Goal: Information Seeking & Learning: Learn about a topic

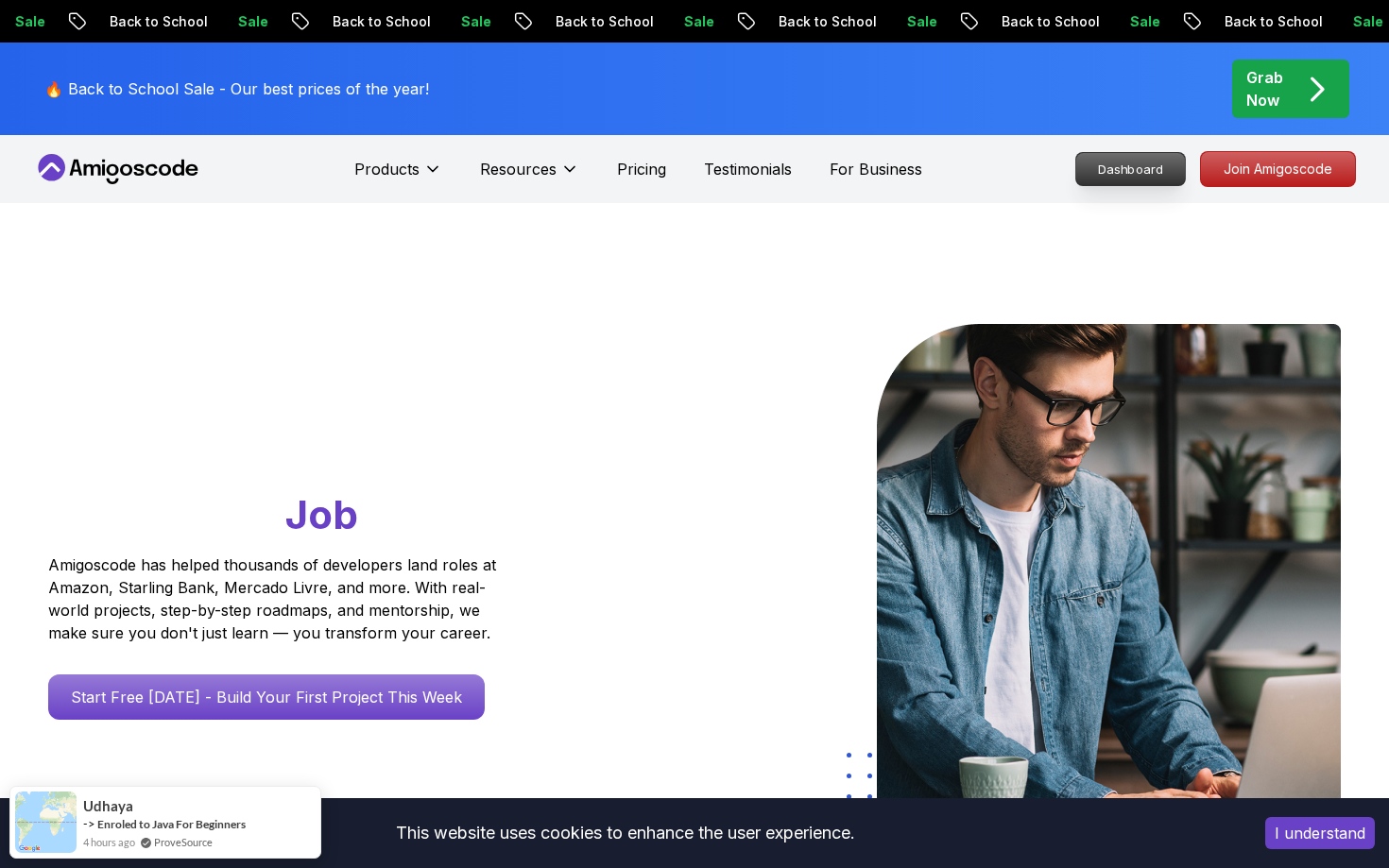
click at [1155, 164] on p "Dashboard" at bounding box center [1131, 169] width 109 height 32
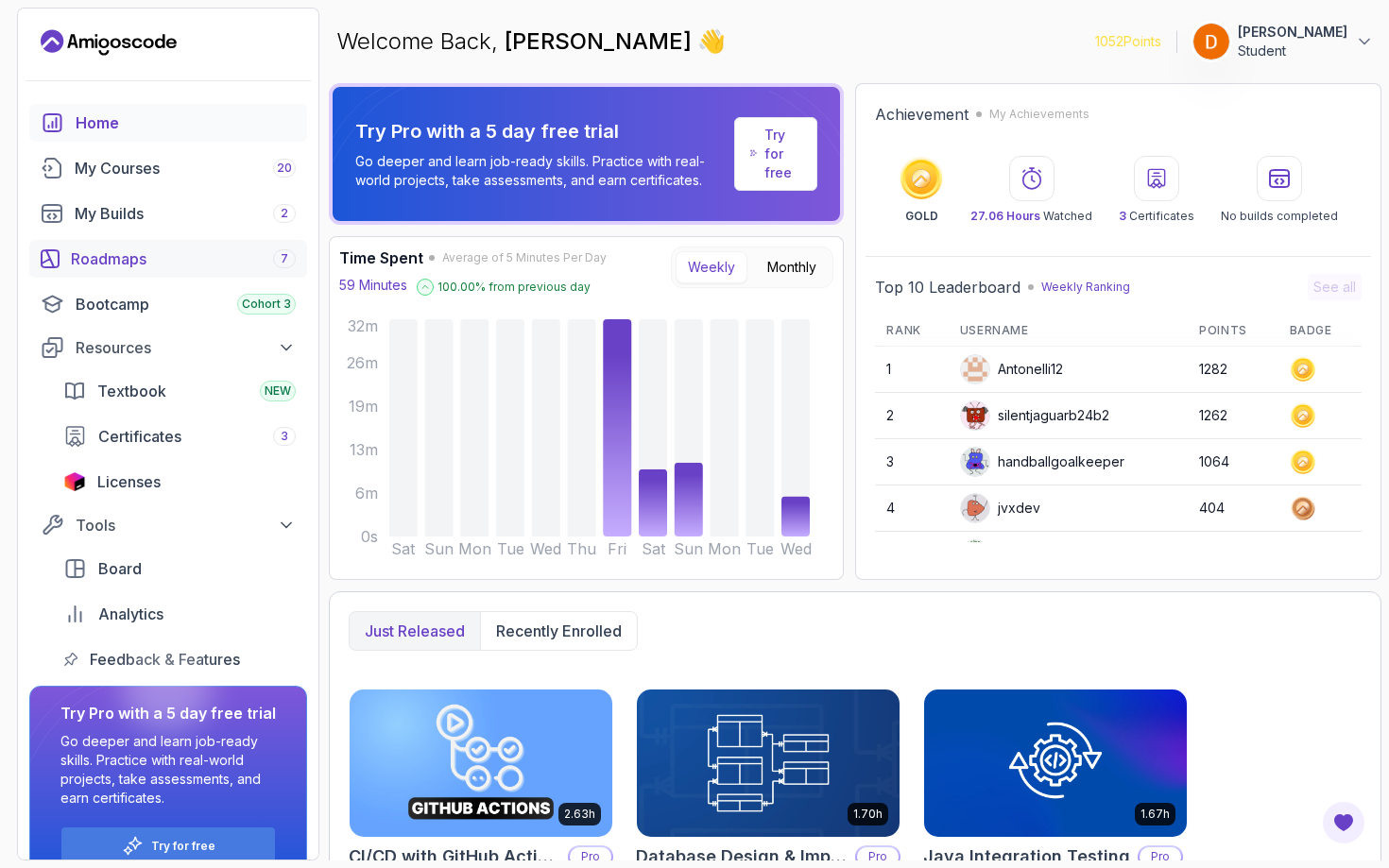
click at [211, 251] on div "Roadmaps 7" at bounding box center [183, 258] width 224 height 23
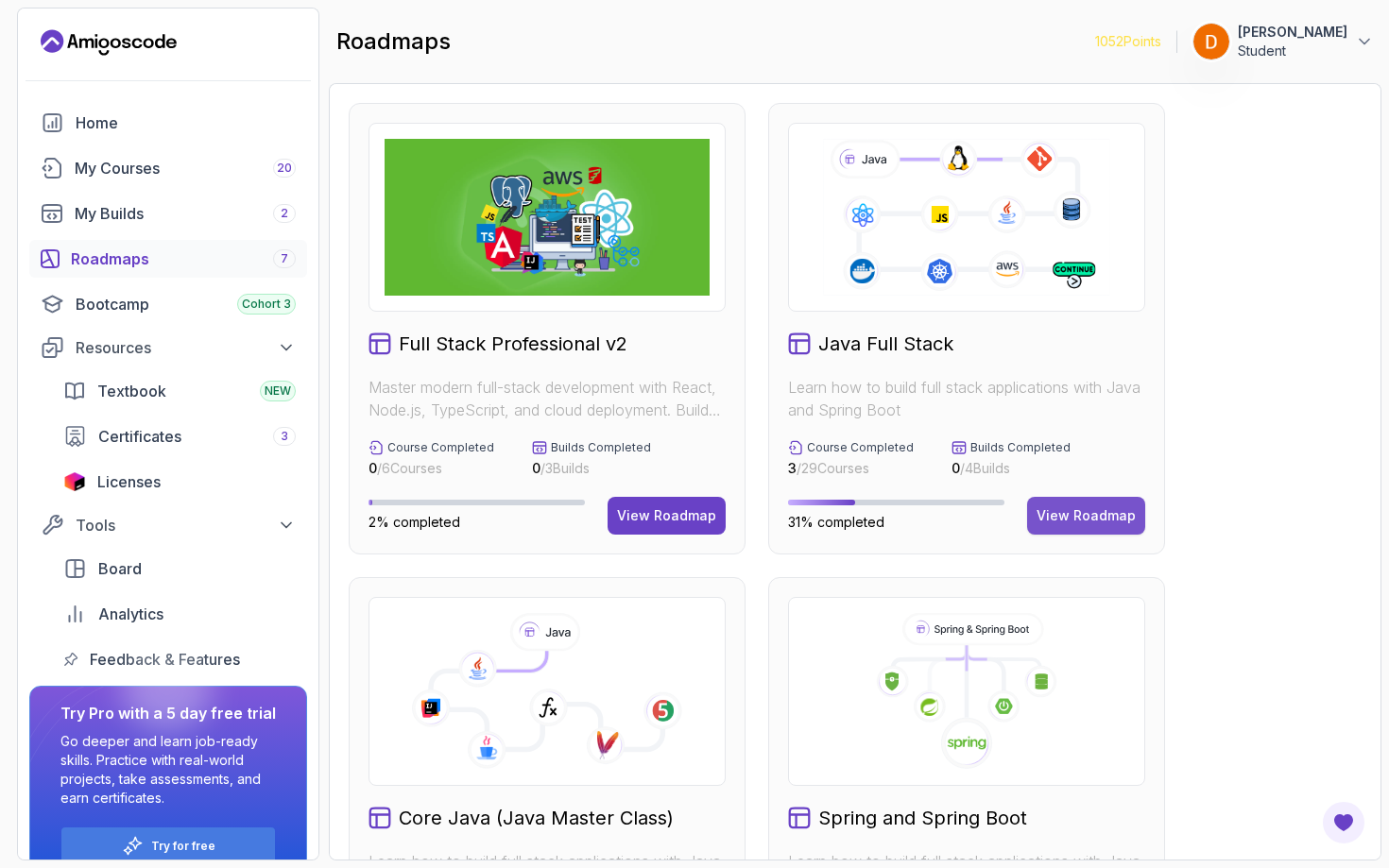
click at [1086, 515] on div "View Roadmap" at bounding box center [1086, 515] width 99 height 19
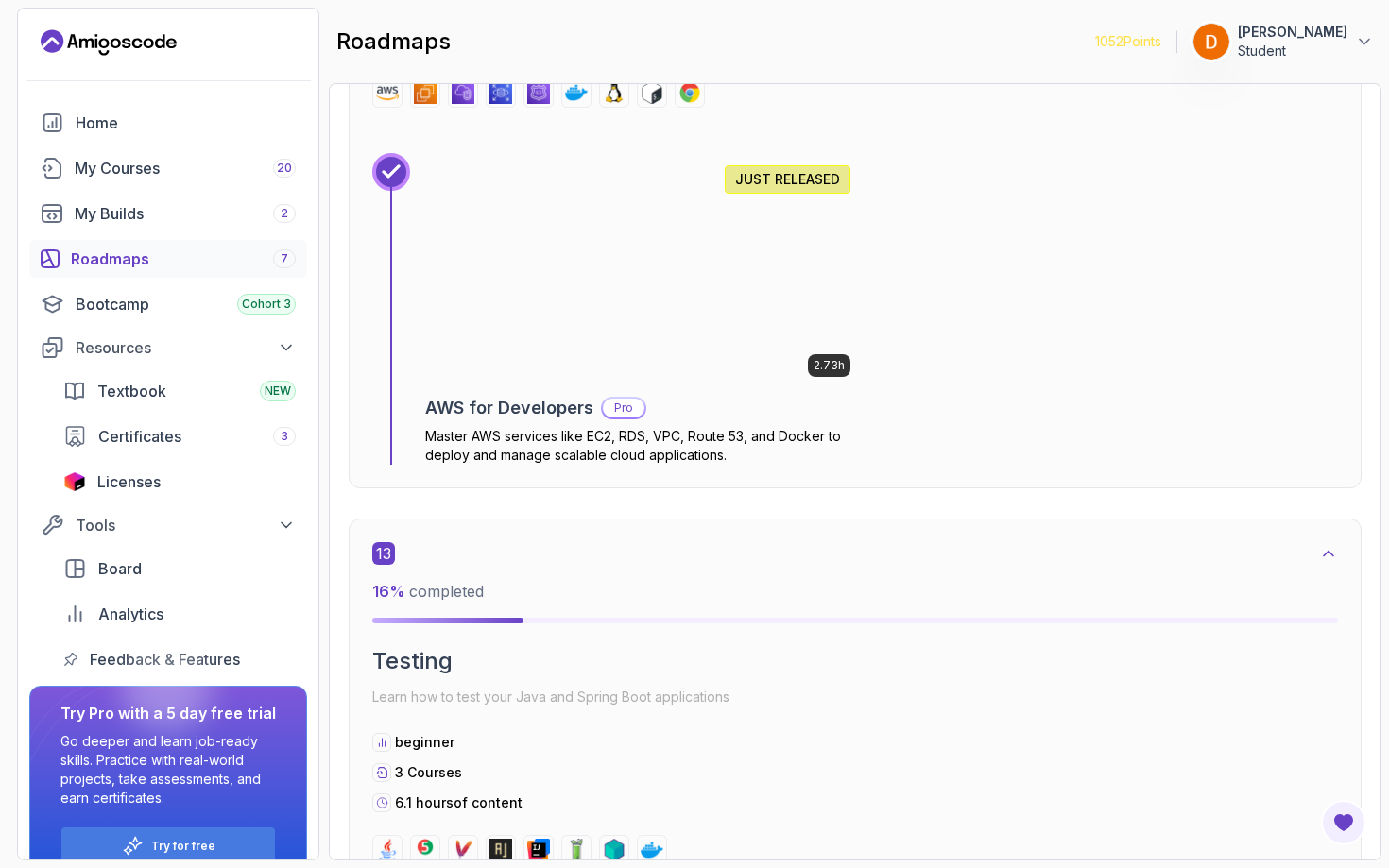
scroll to position [10532, 0]
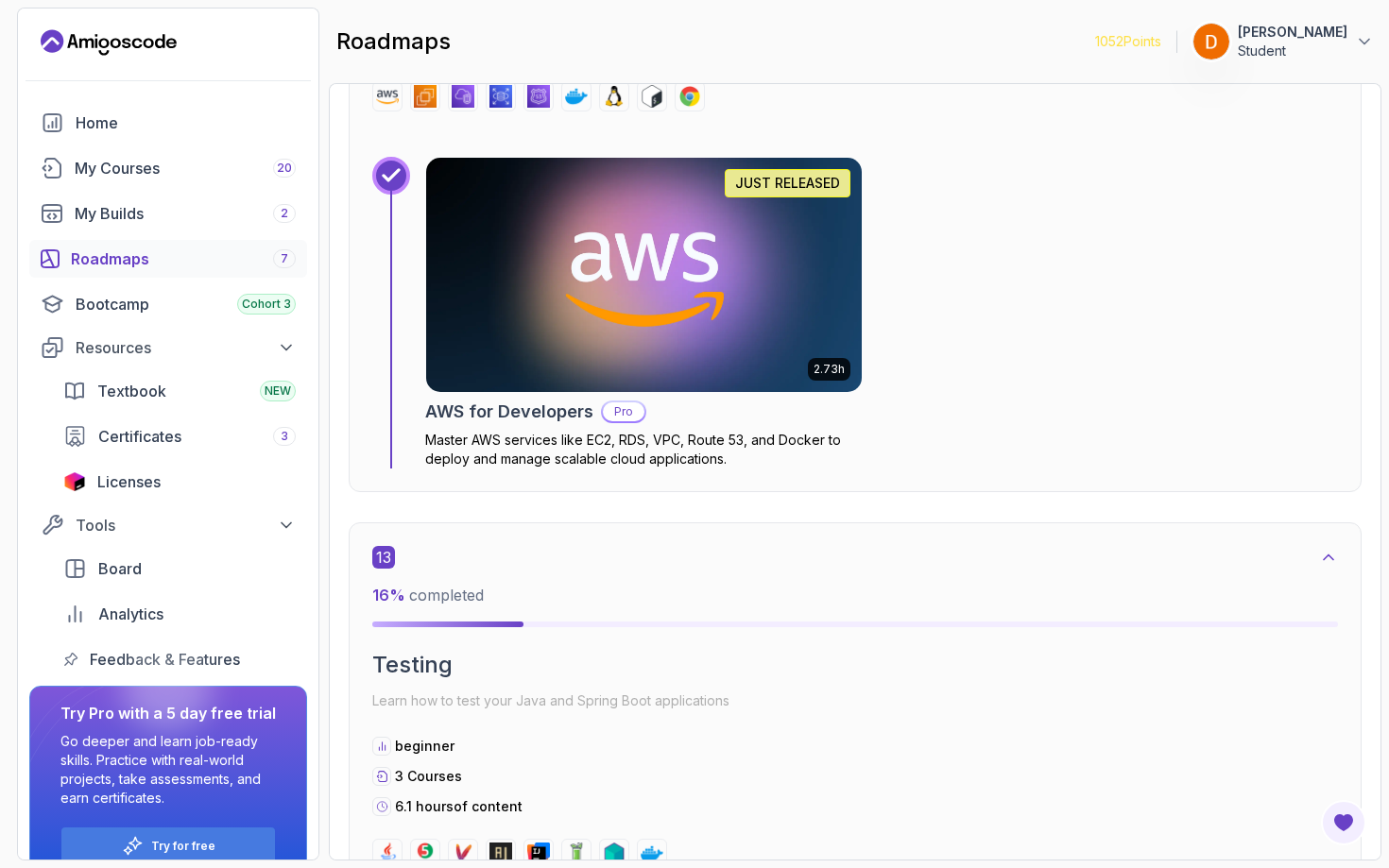
click at [814, 304] on img at bounding box center [644, 275] width 458 height 246
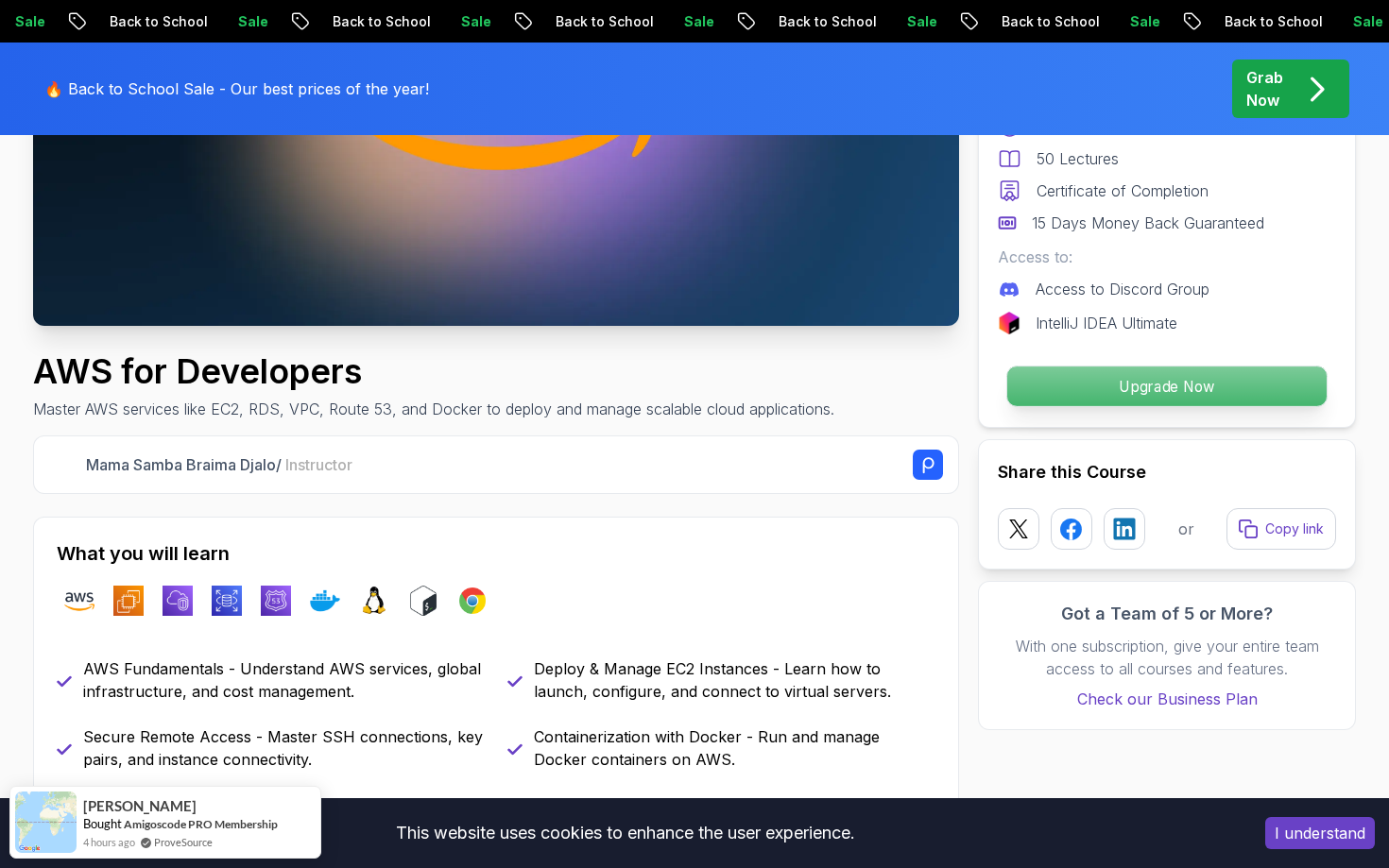
scroll to position [595, 0]
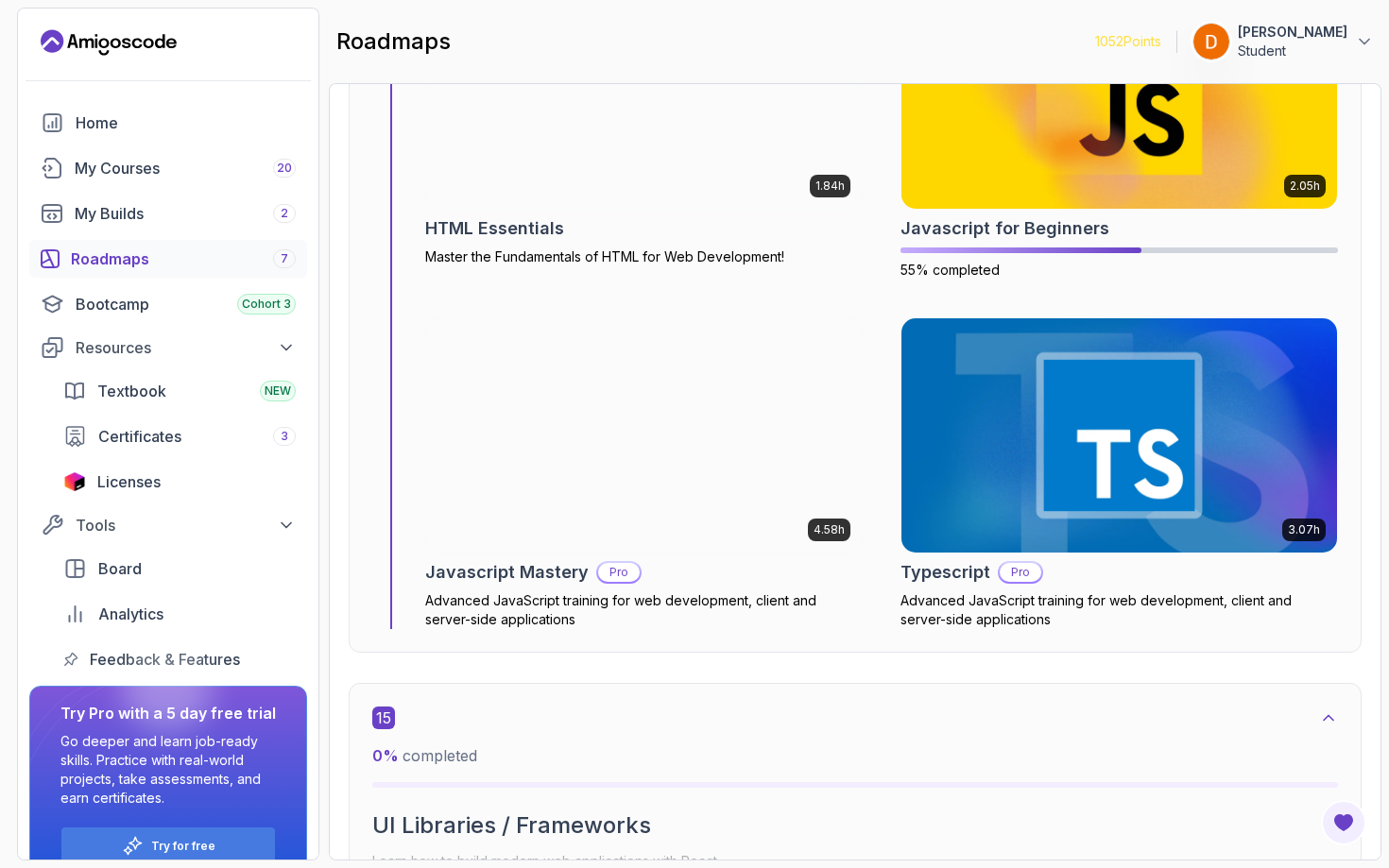
scroll to position [12605, 0]
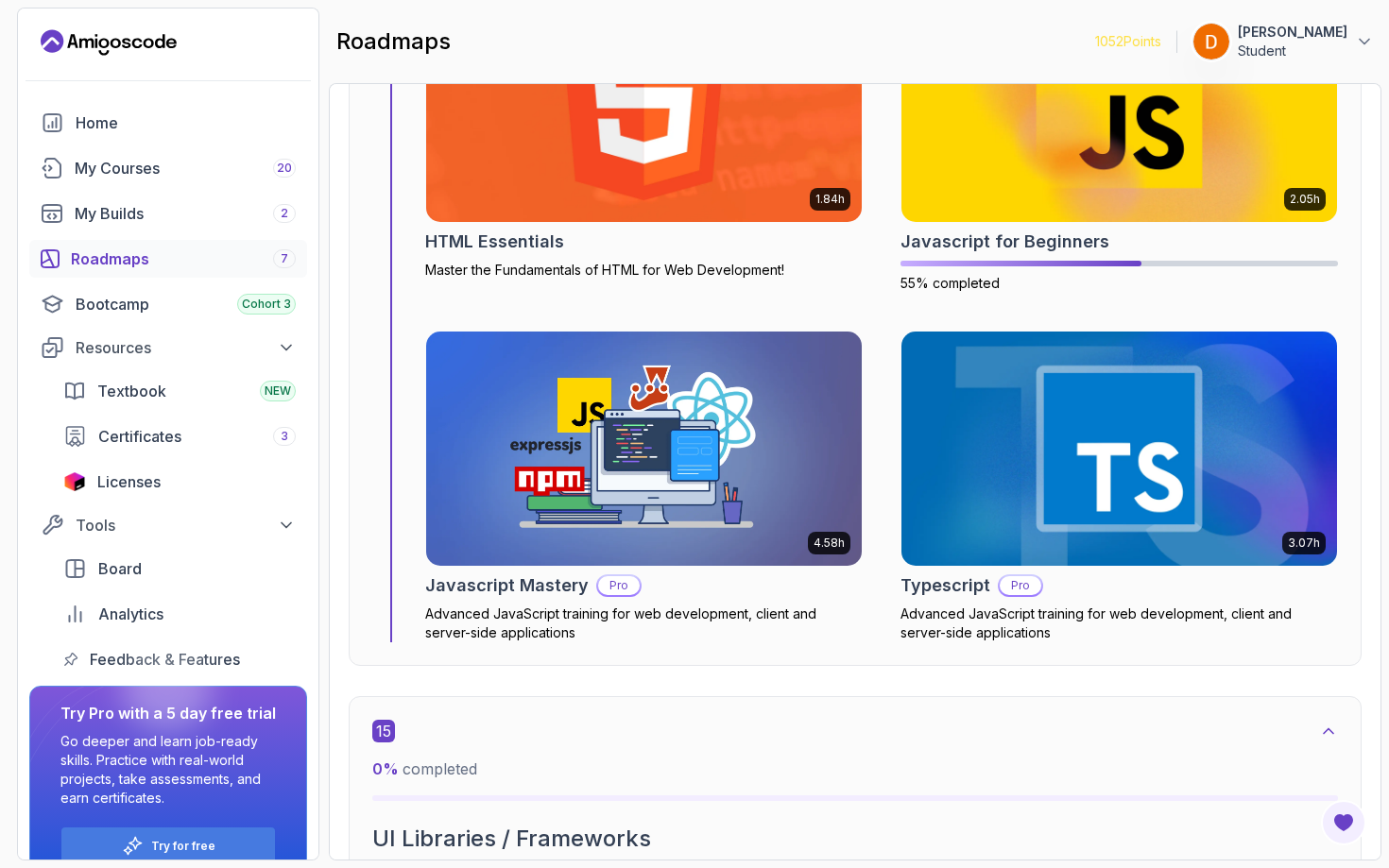
click at [744, 400] on img at bounding box center [644, 449] width 458 height 246
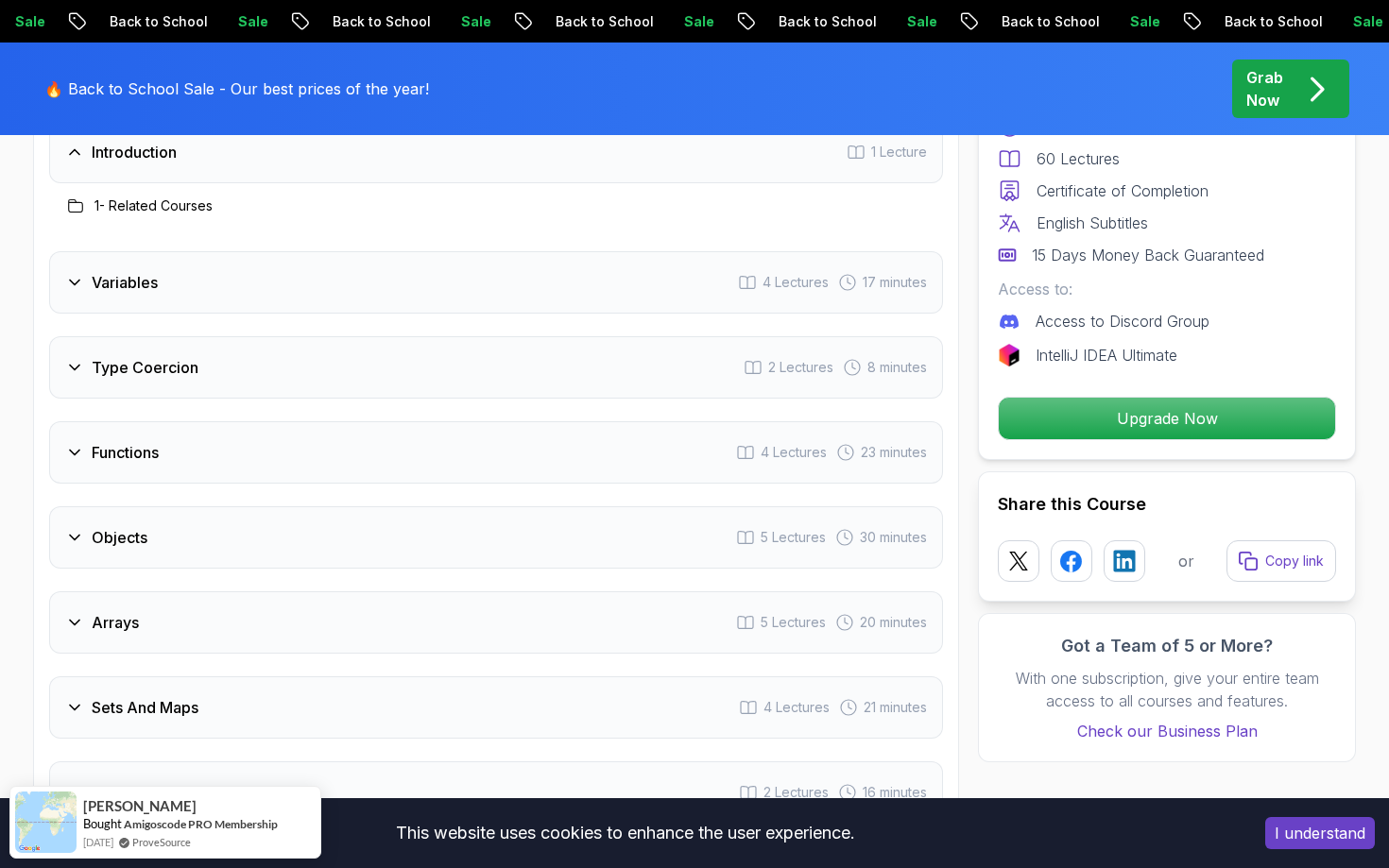
scroll to position [1806, 0]
click at [695, 281] on div "Variables 4 Lectures 17 minutes" at bounding box center [496, 278] width 894 height 62
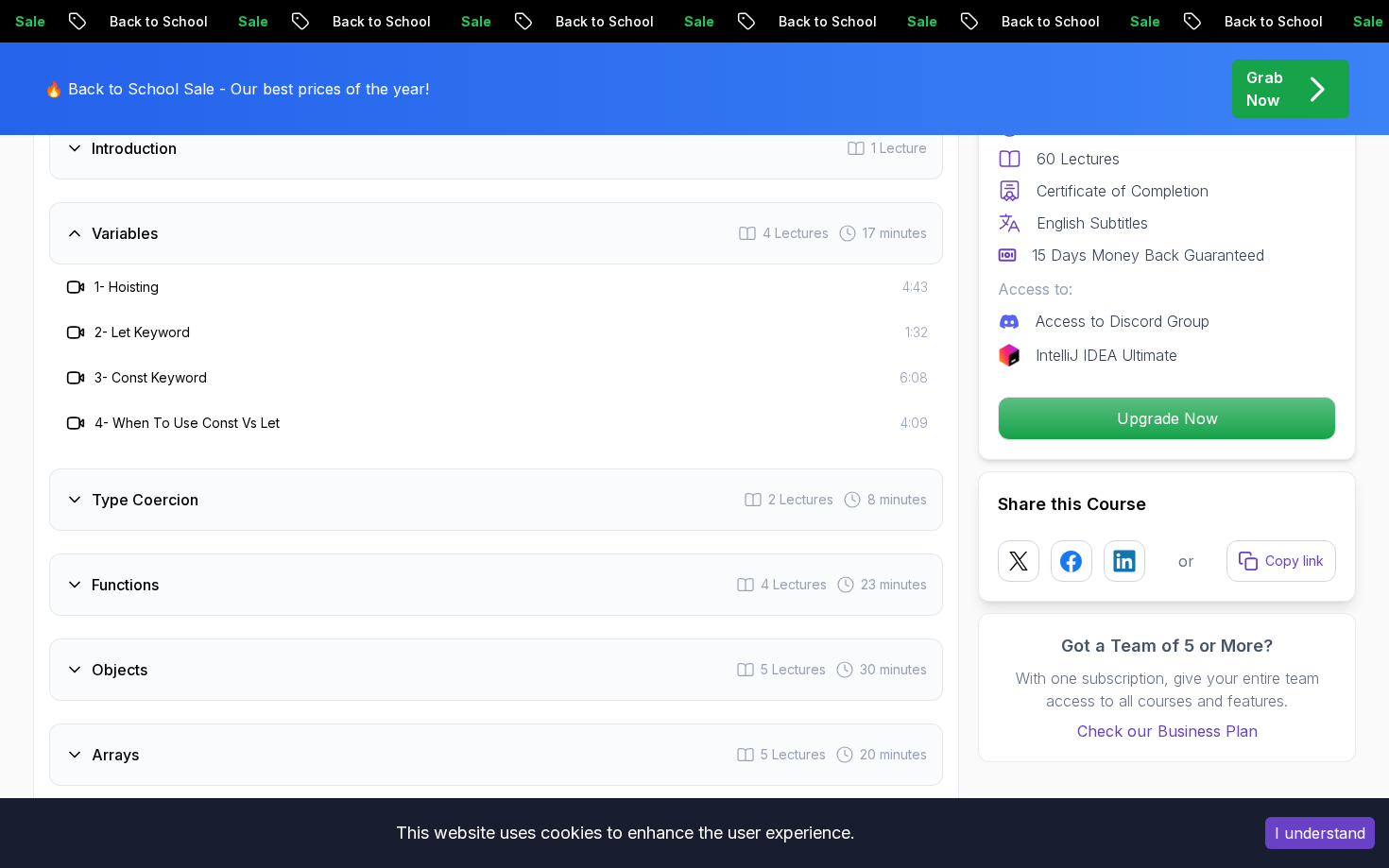
click at [699, 255] on div "Variables 4 Lectures 17 minutes" at bounding box center [496, 233] width 894 height 62
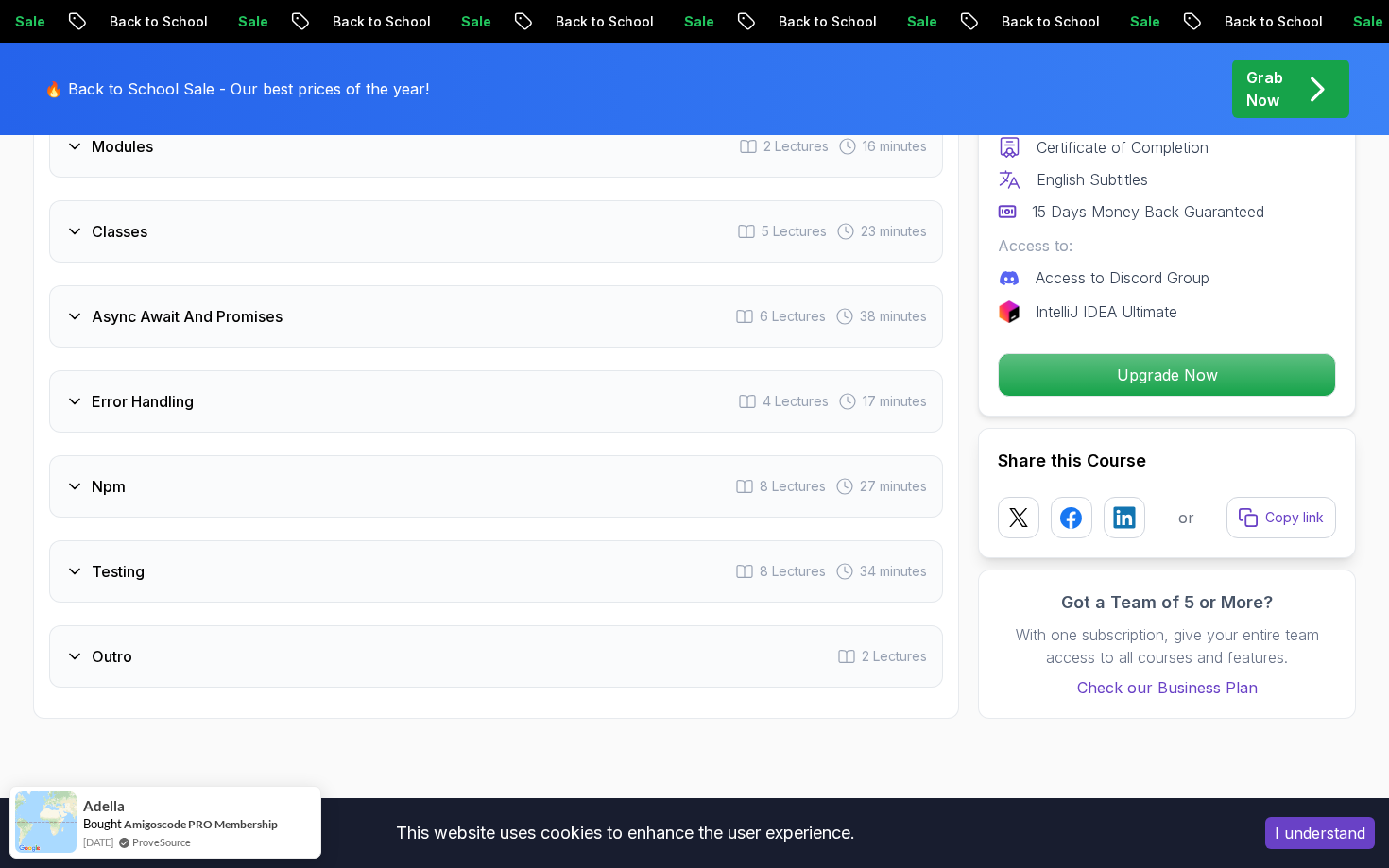
scroll to position [2421, 0]
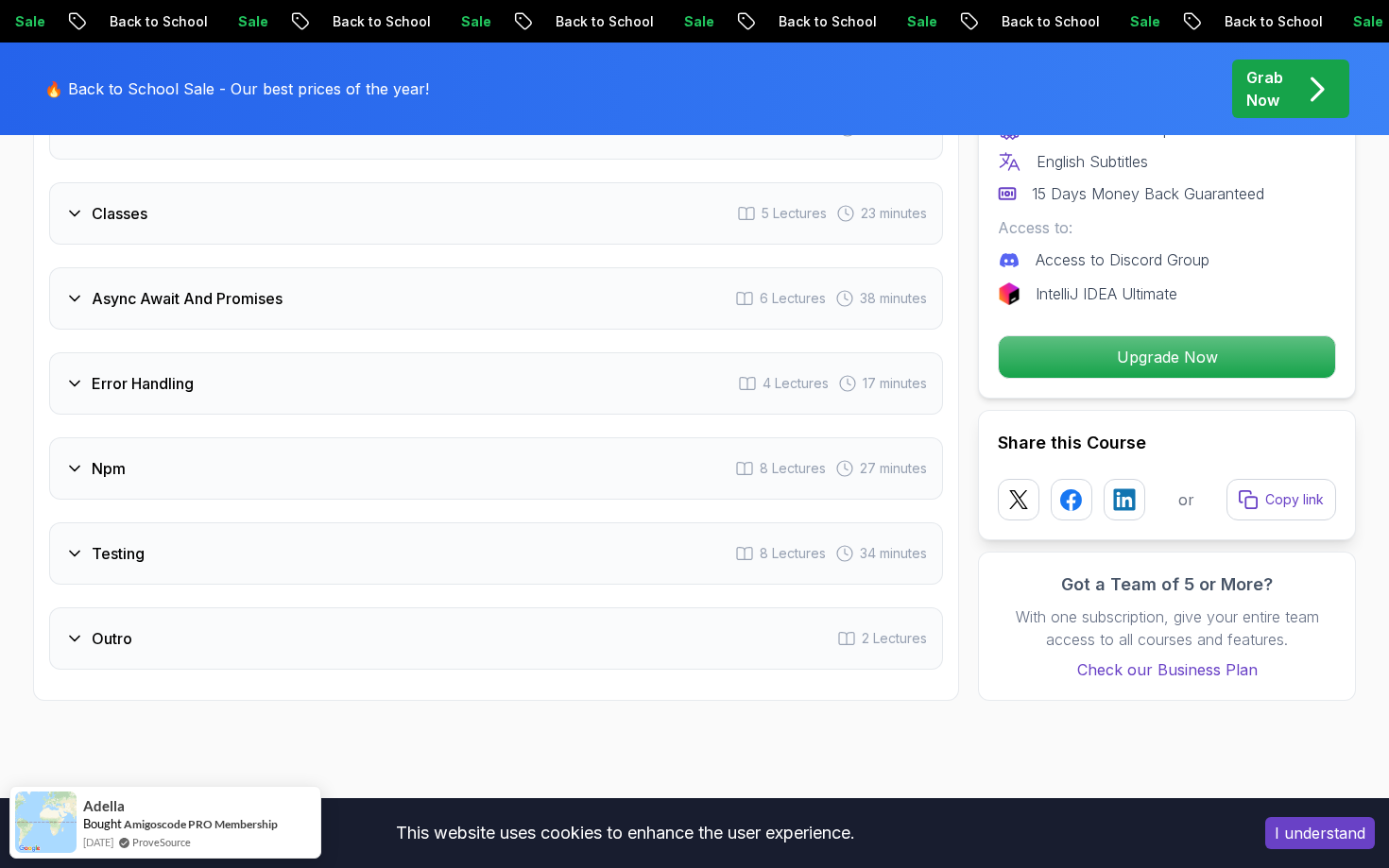
click at [452, 545] on div "Testing 8 Lectures 34 minutes" at bounding box center [496, 554] width 894 height 62
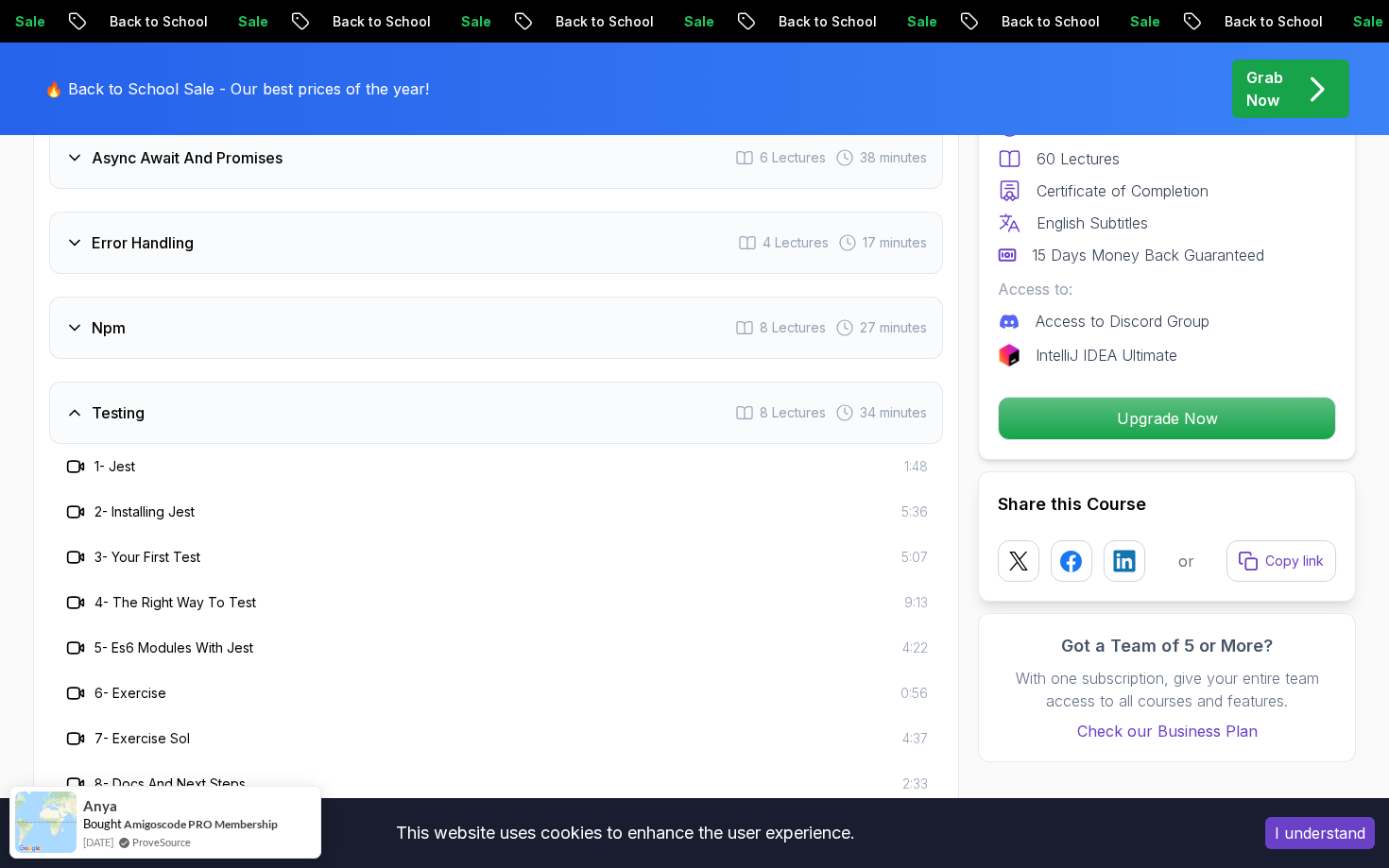
scroll to position [2524, 0]
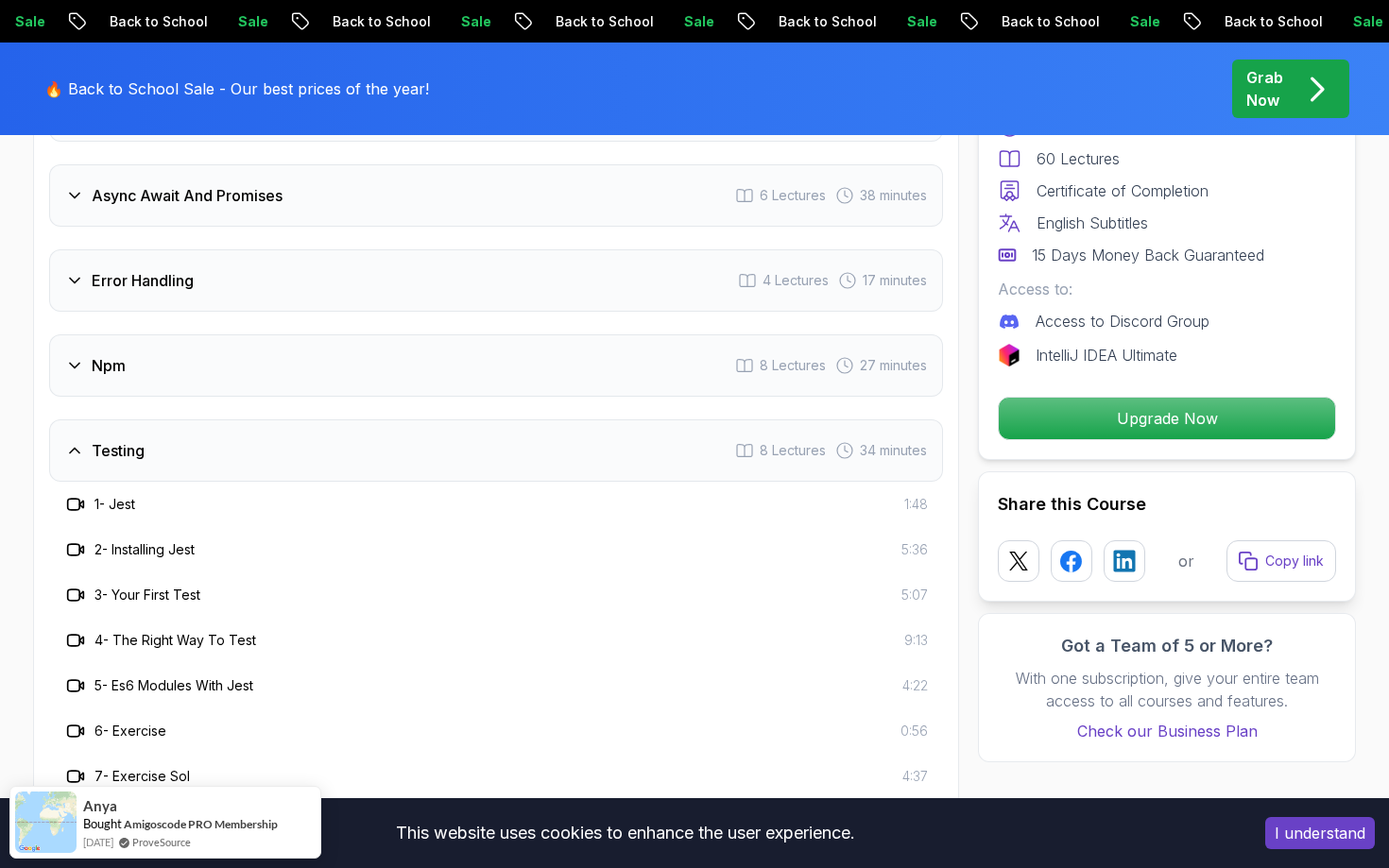
click at [333, 363] on div "Npm 8 Lectures 27 minutes" at bounding box center [496, 365] width 894 height 62
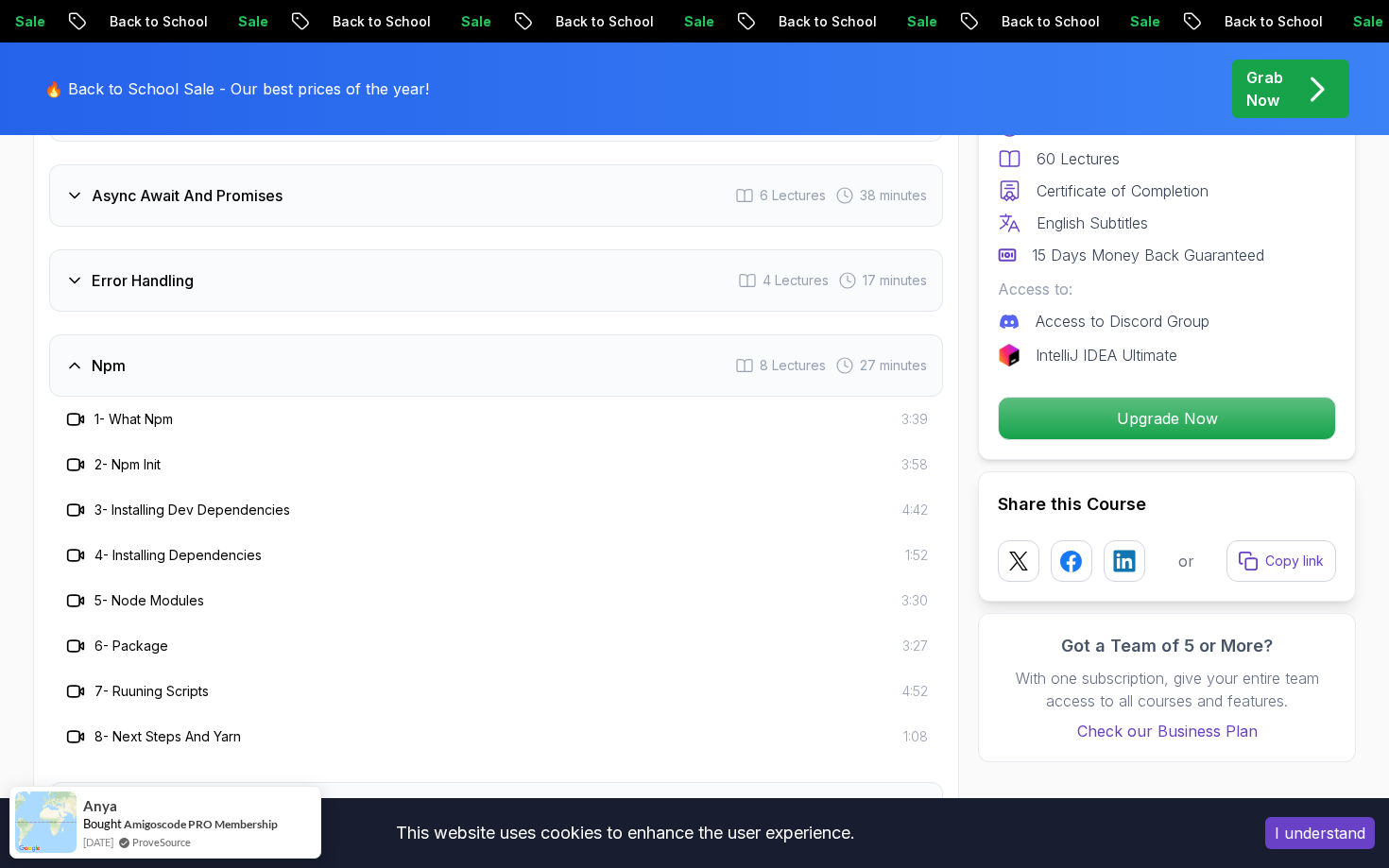
click at [362, 280] on div "Error Handling 4 Lectures 17 minutes" at bounding box center [496, 280] width 894 height 62
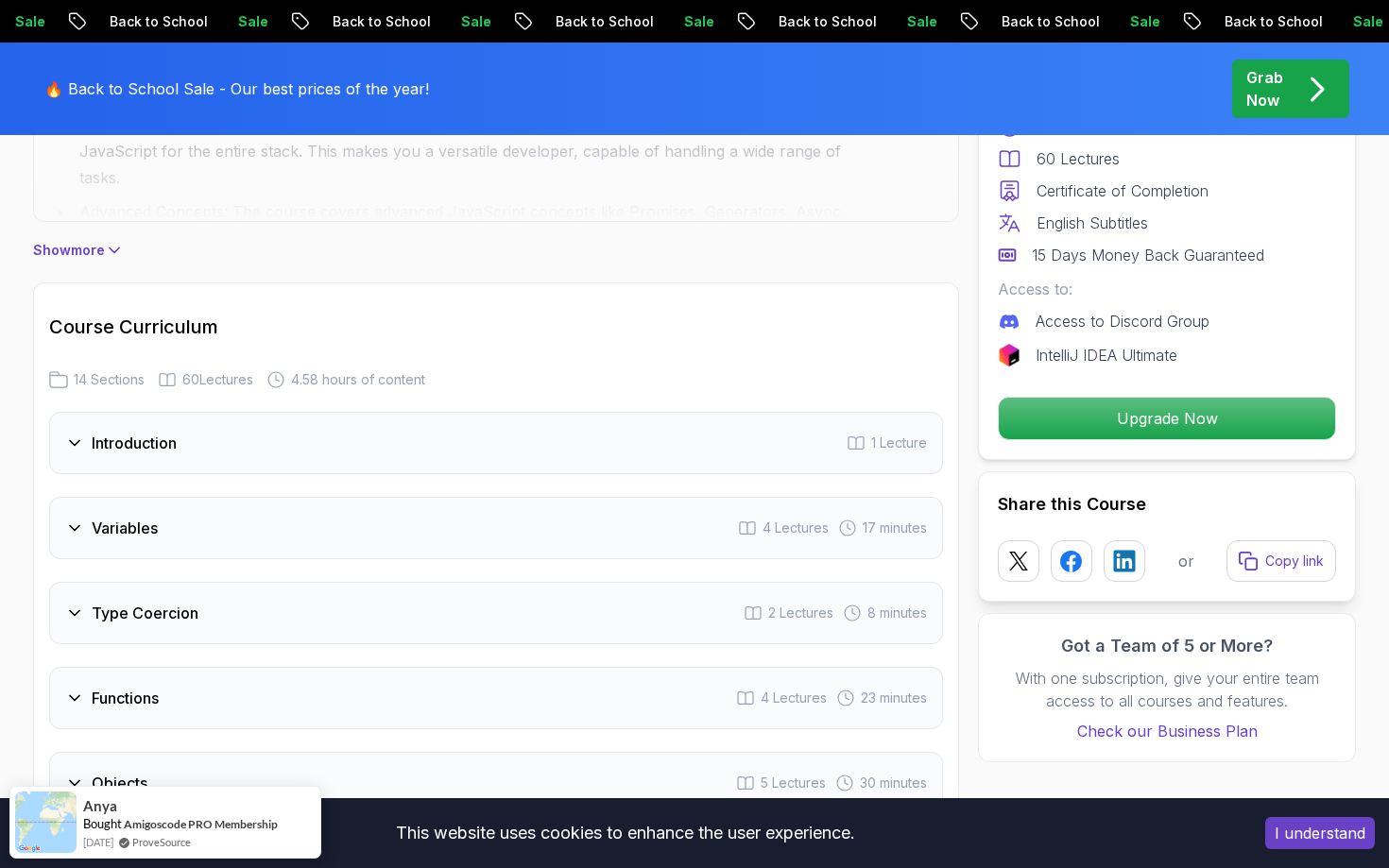
scroll to position [1515, 0]
click at [311, 431] on div "Introduction 1 Lecture" at bounding box center [496, 439] width 894 height 62
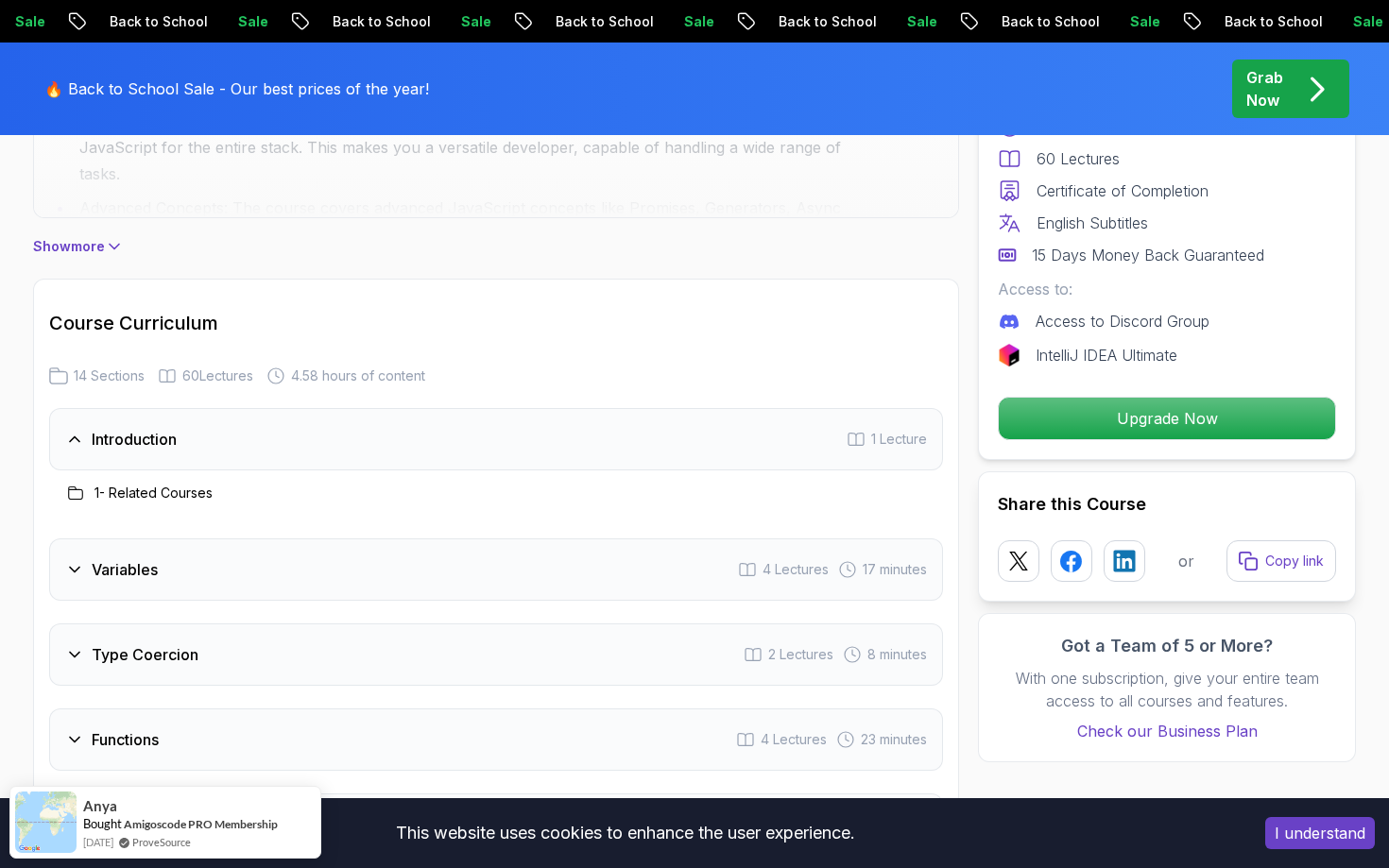
click at [332, 581] on div "Variables 4 Lectures 17 minutes" at bounding box center [496, 569] width 894 height 62
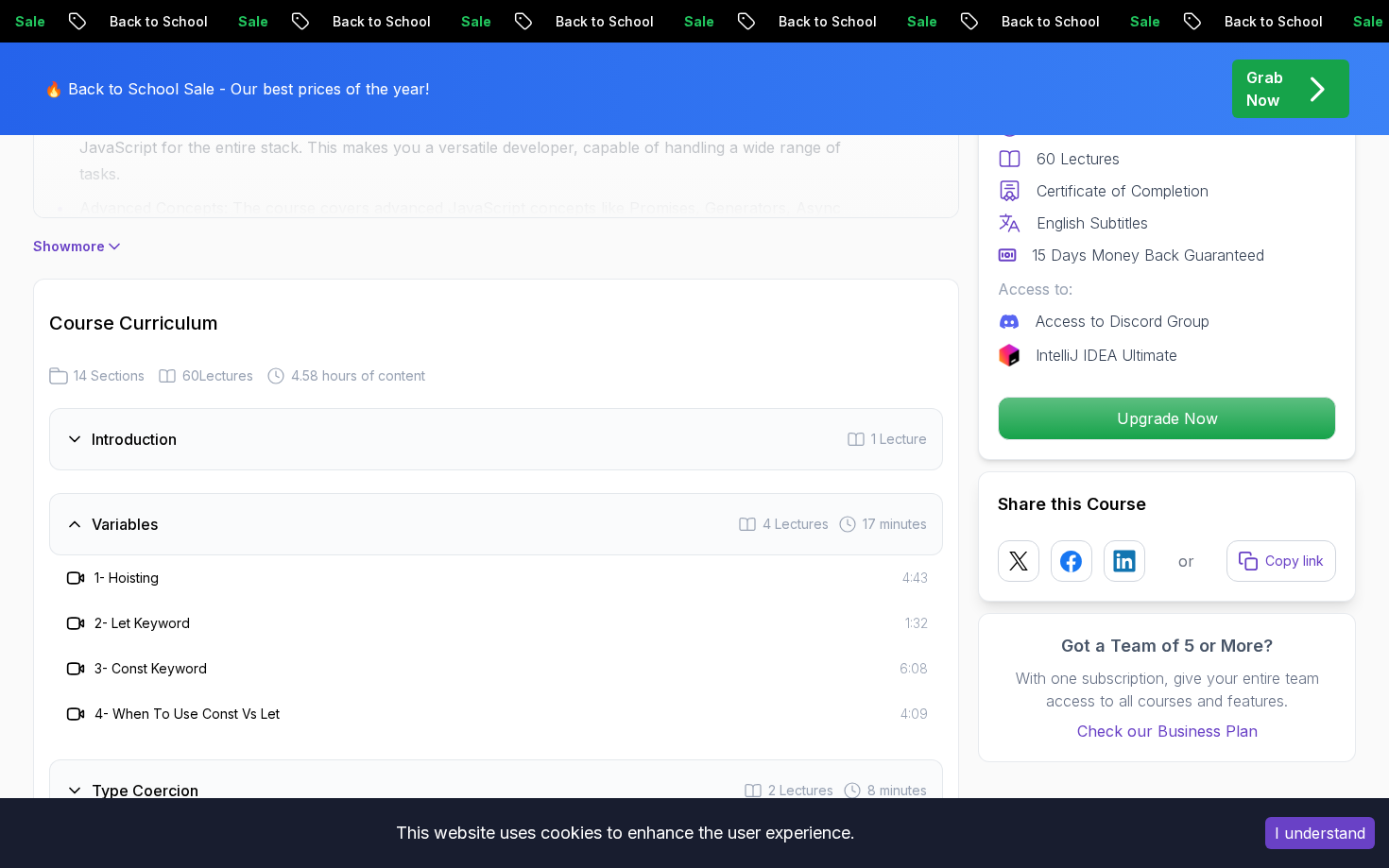
click at [395, 505] on div "Variables 4 Lectures 17 minutes" at bounding box center [496, 524] width 894 height 62
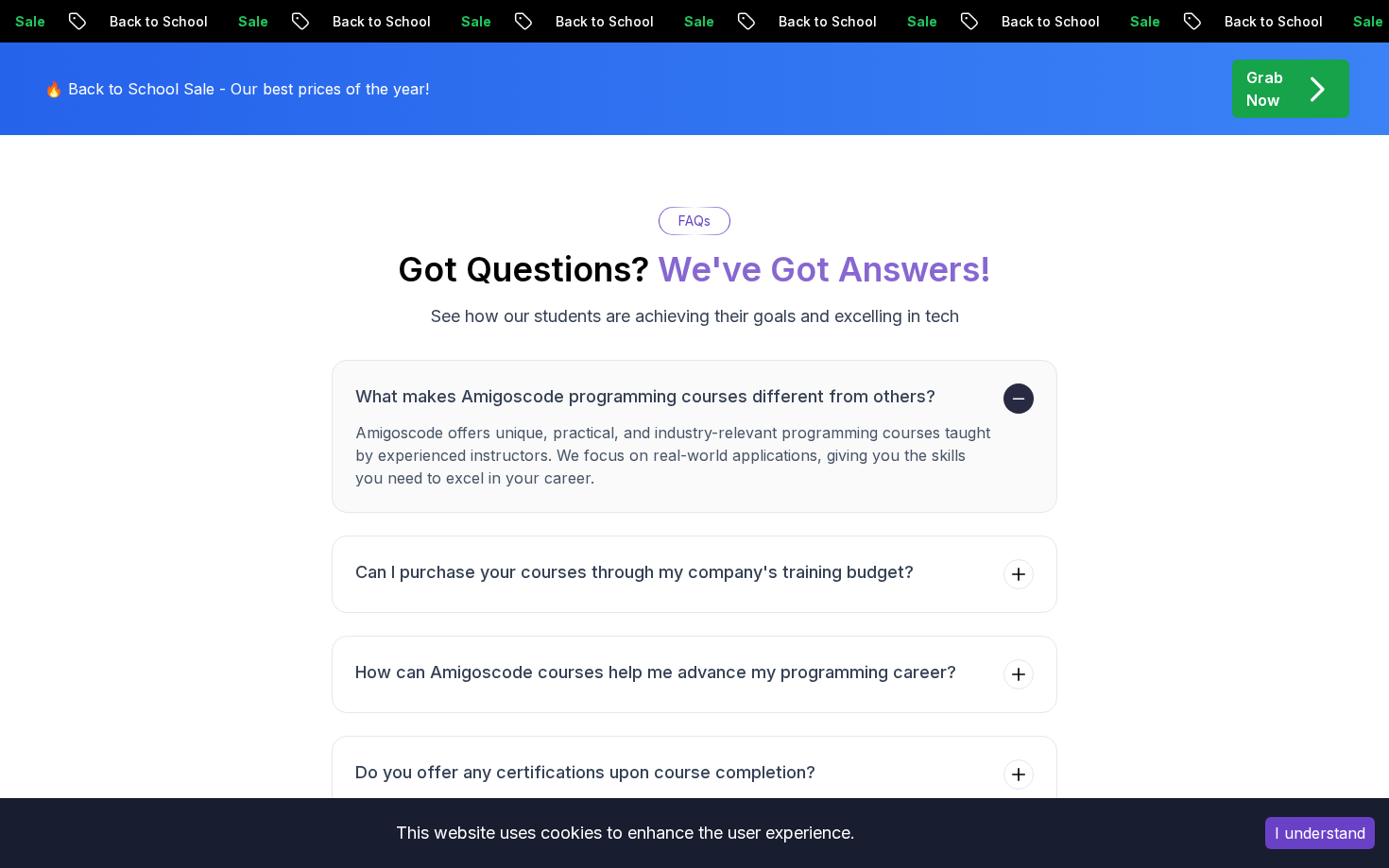
scroll to position [4329, 0]
